Goal: Navigation & Orientation: Find specific page/section

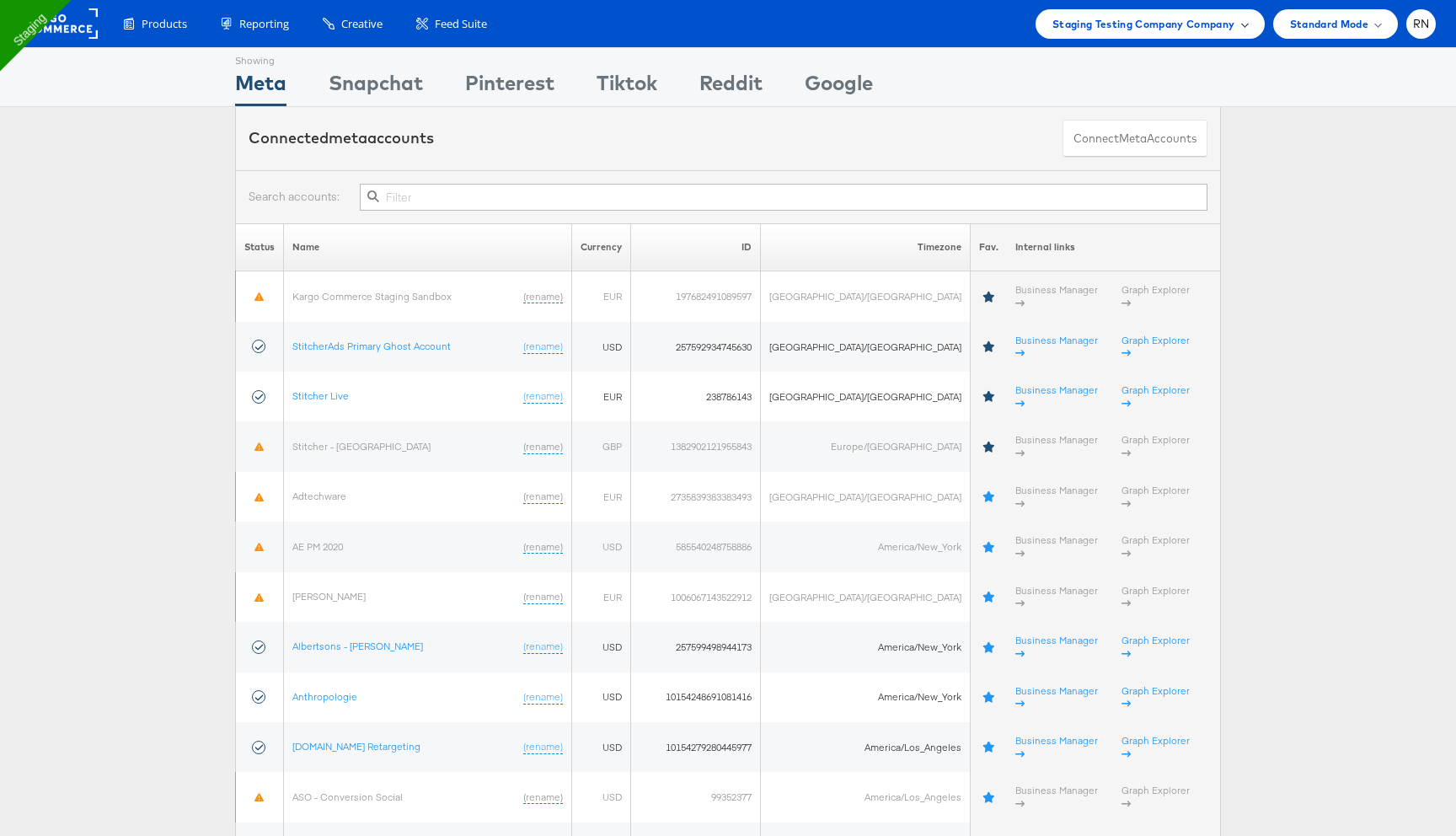
click at [1170, 26] on span "Staging Testing Company Company" at bounding box center [1144, 24] width 183 height 18
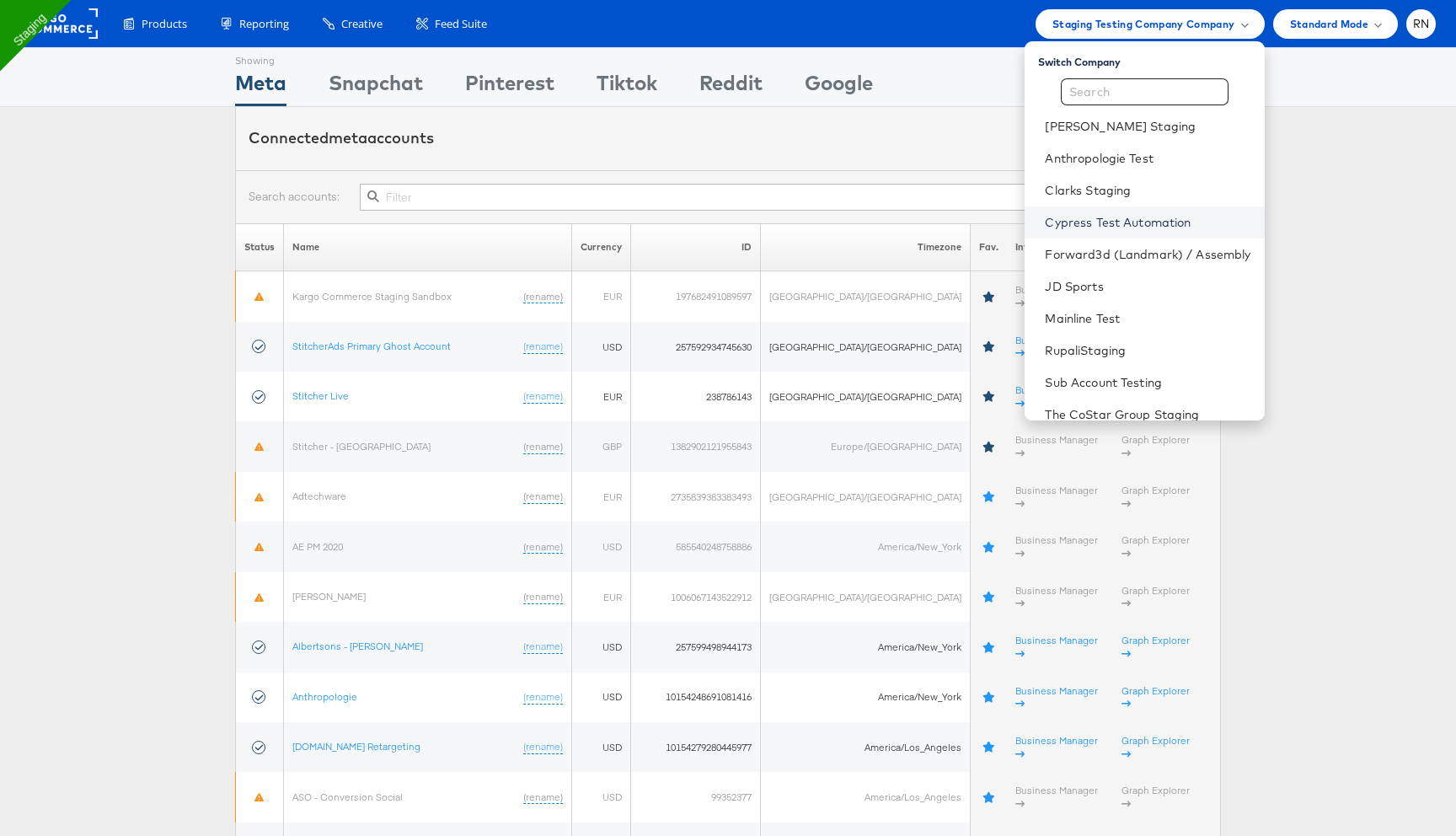
click at [1099, 222] on link "Cypress Test Automation" at bounding box center [1147, 222] width 206 height 17
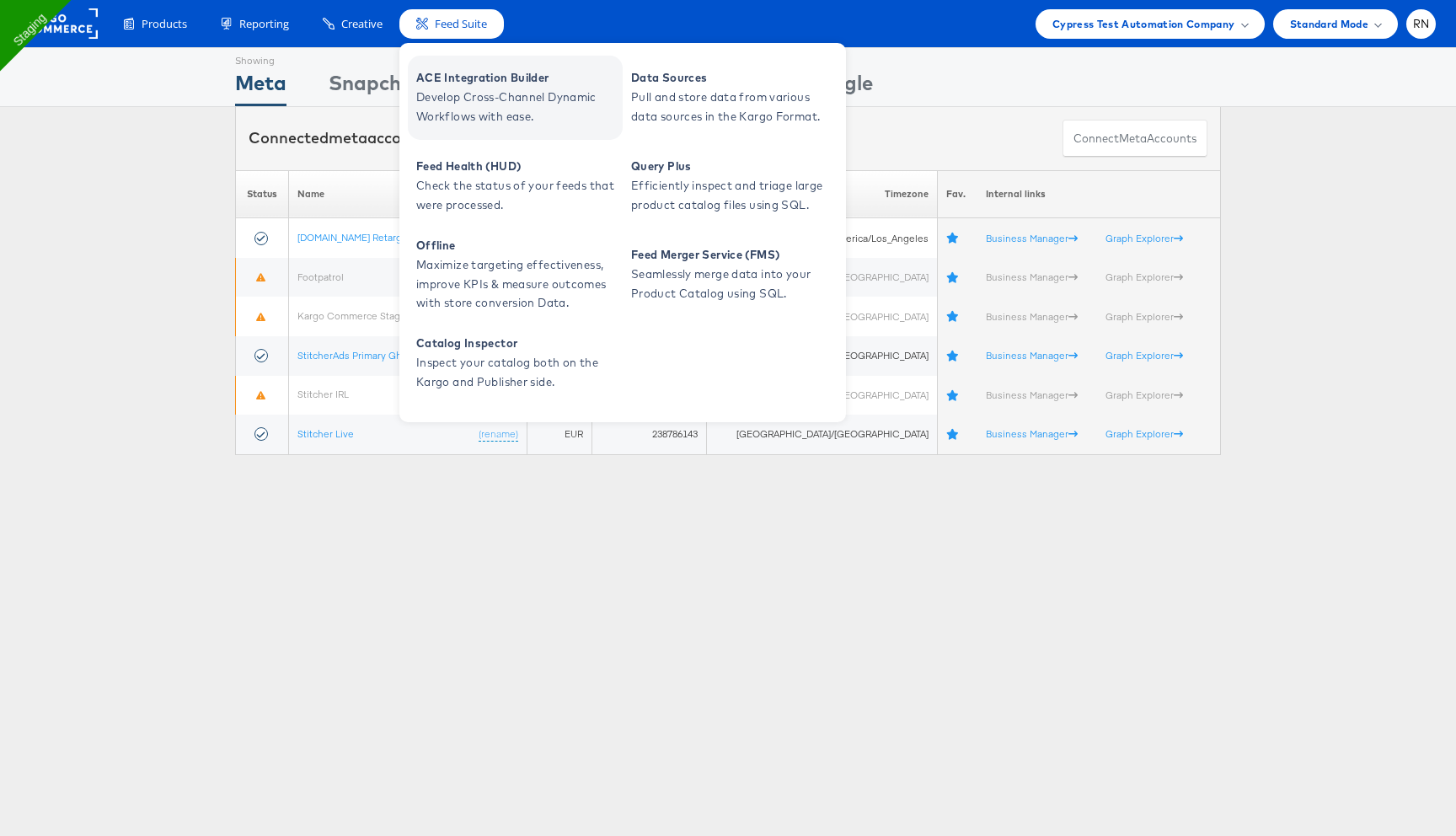
click at [478, 80] on span "ACE Integration Builder" at bounding box center [517, 78] width 202 height 19
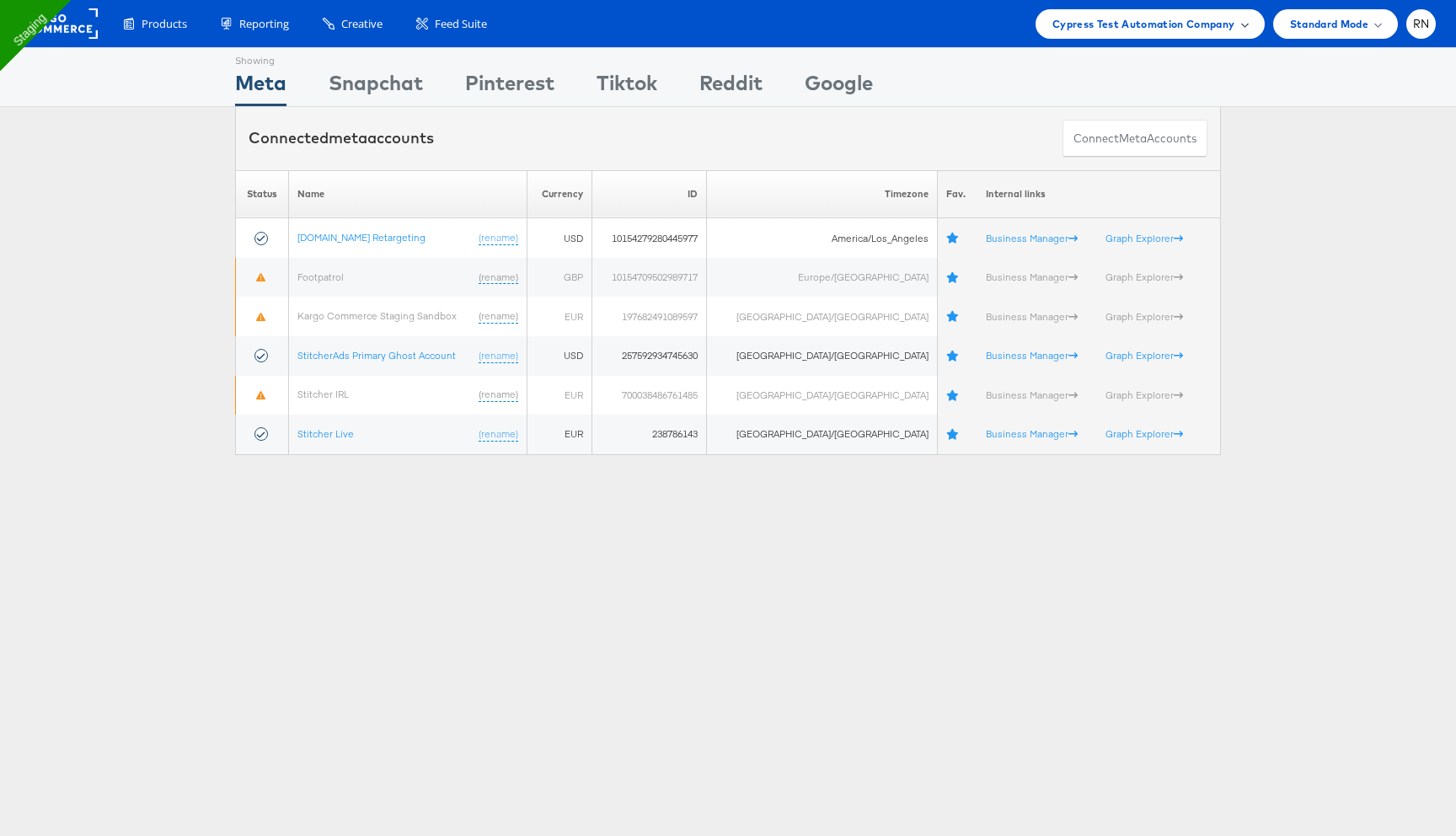
click at [1085, 33] on div "Cypress Test Automation Company" at bounding box center [1150, 25] width 229 height 30
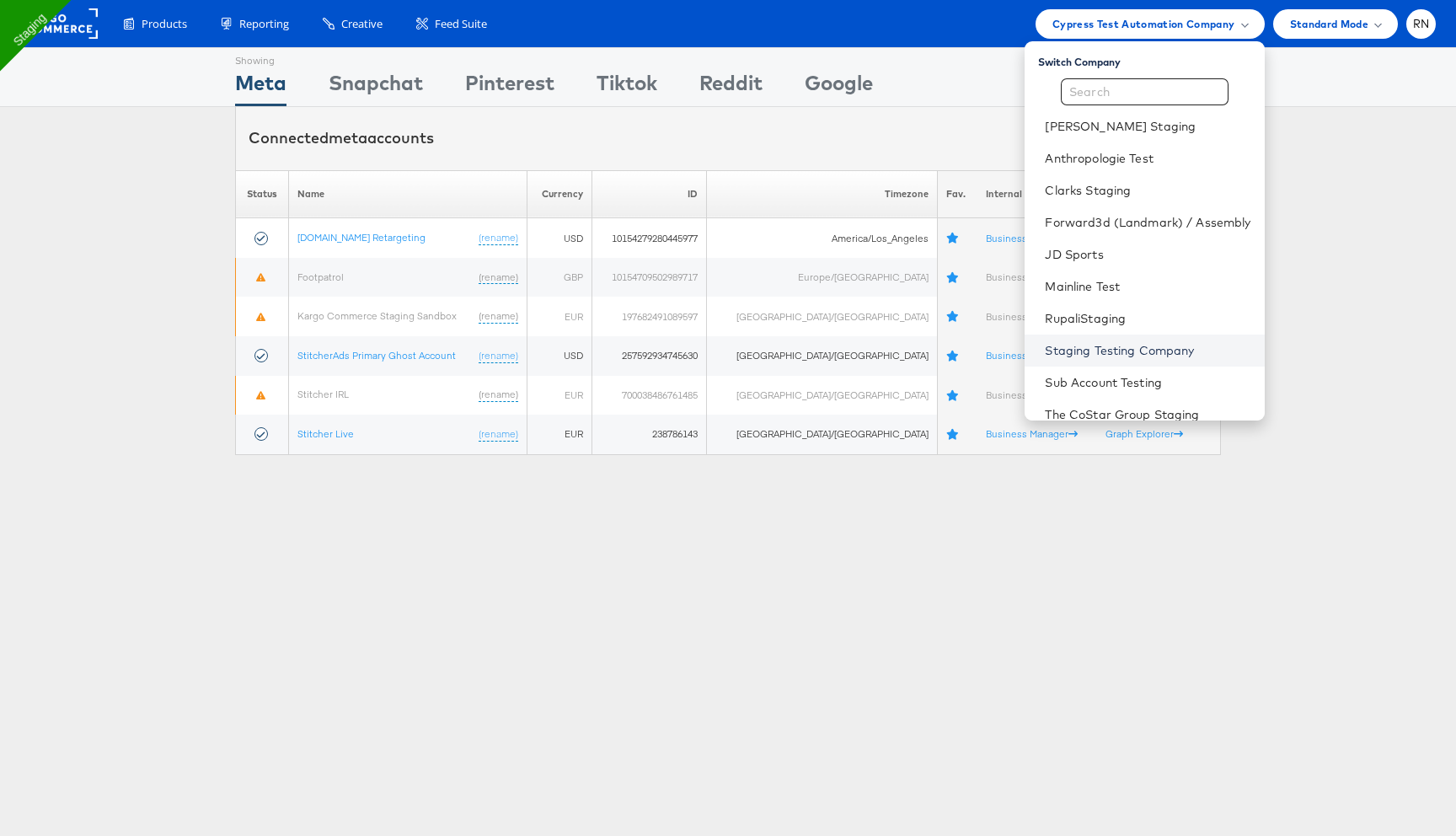
click at [1082, 354] on link "Staging Testing Company" at bounding box center [1147, 350] width 206 height 17
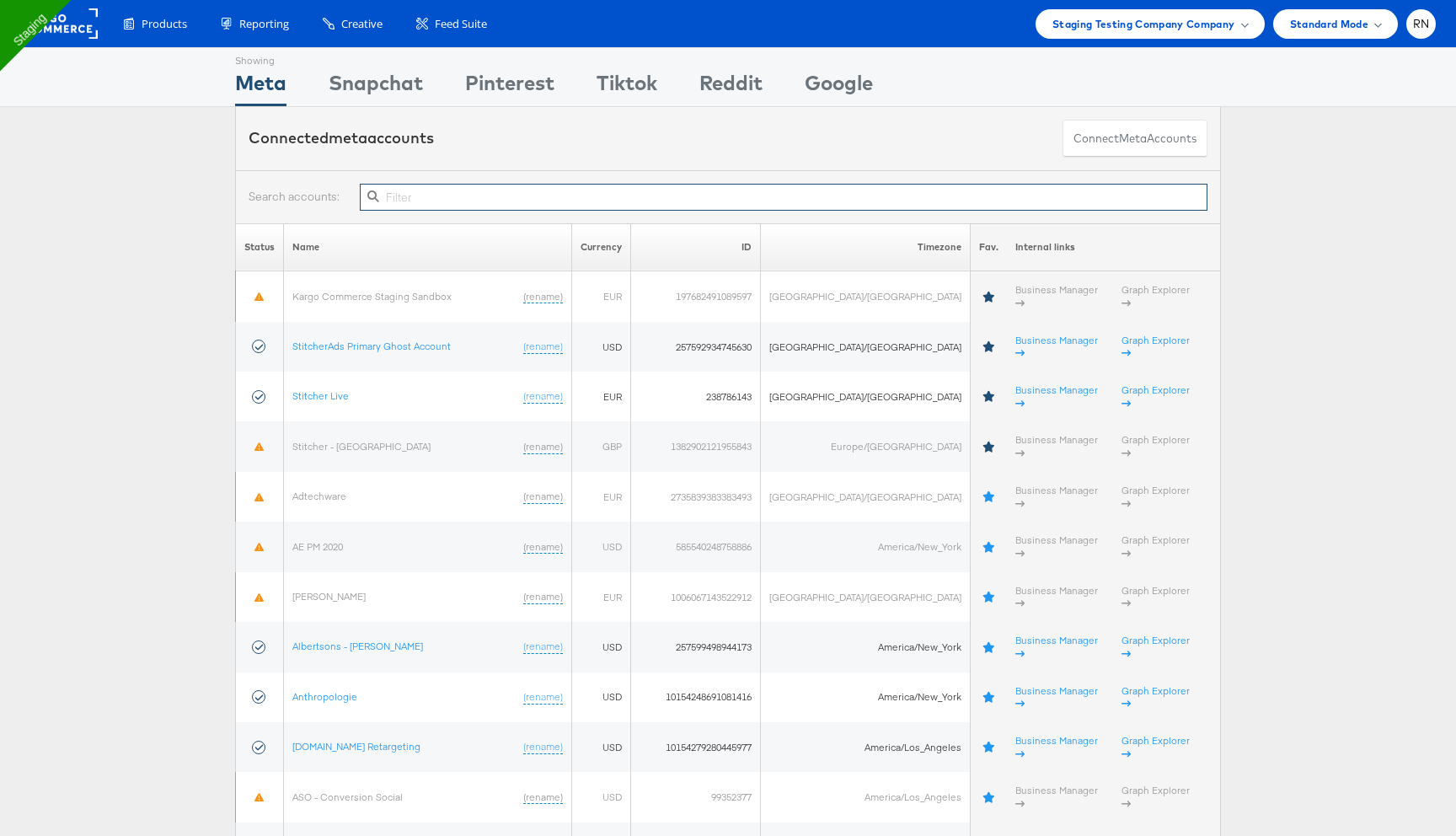
click at [531, 193] on input "text" at bounding box center [783, 197] width 848 height 27
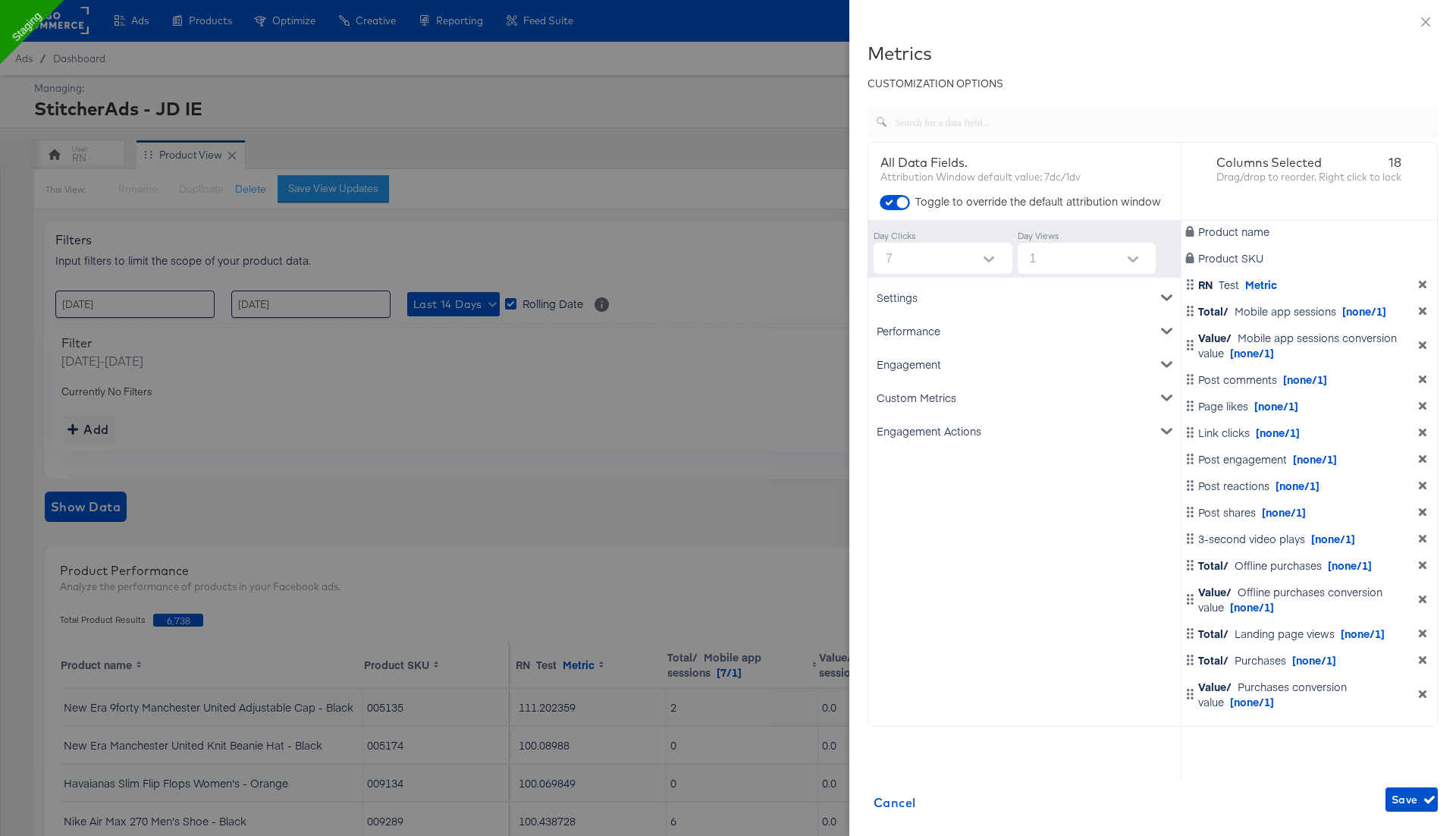
scroll to position [46, 1540]
